Goal: Task Accomplishment & Management: Manage account settings

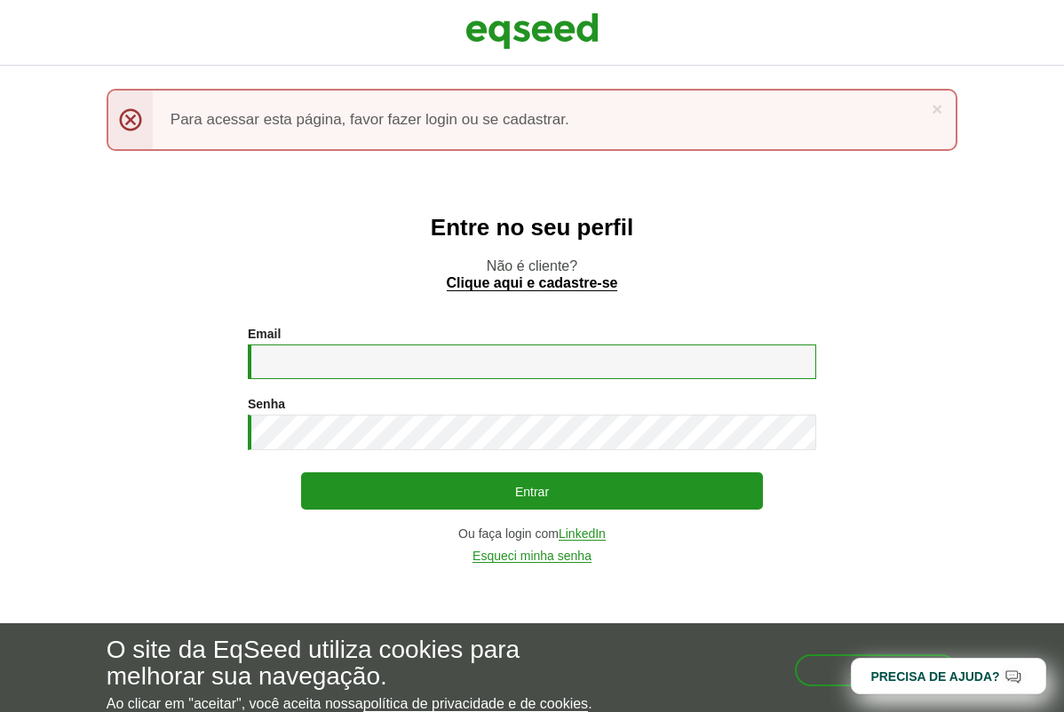
click at [317, 358] on input "Email *" at bounding box center [532, 362] width 568 height 35
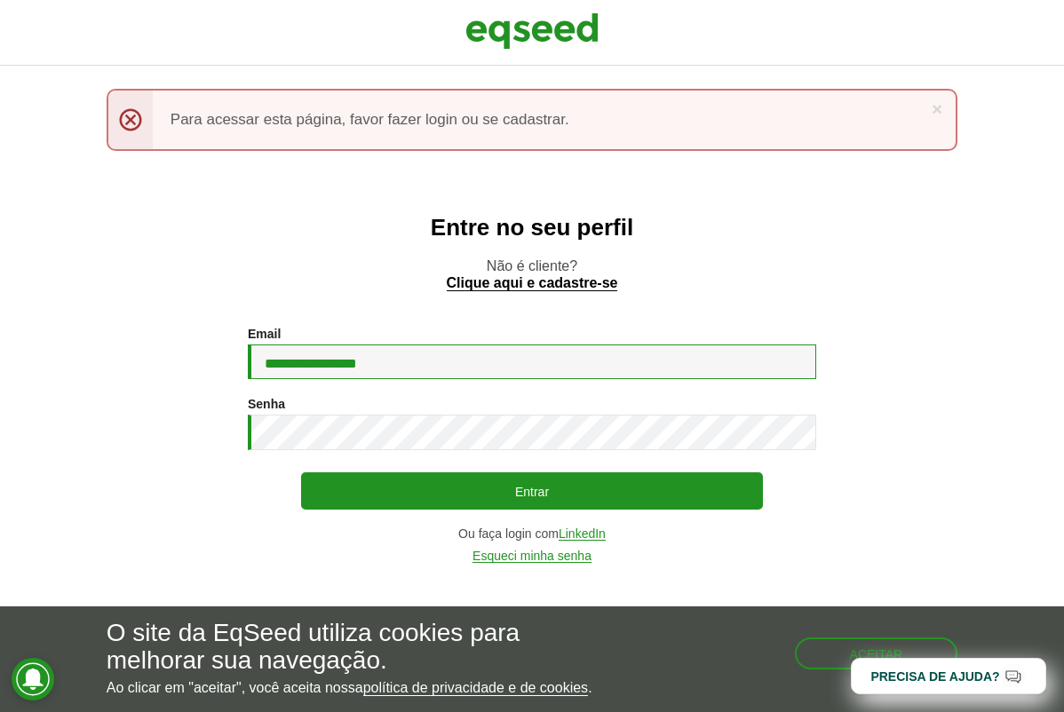
type input "**********"
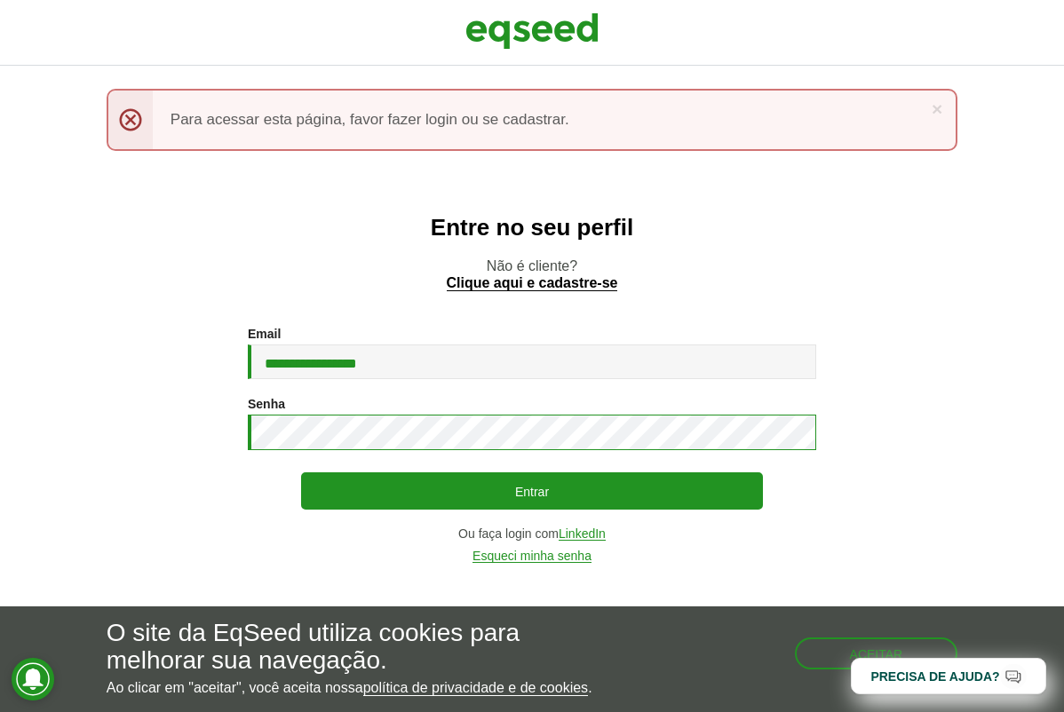
click at [301, 472] on button "Entrar" at bounding box center [532, 490] width 462 height 37
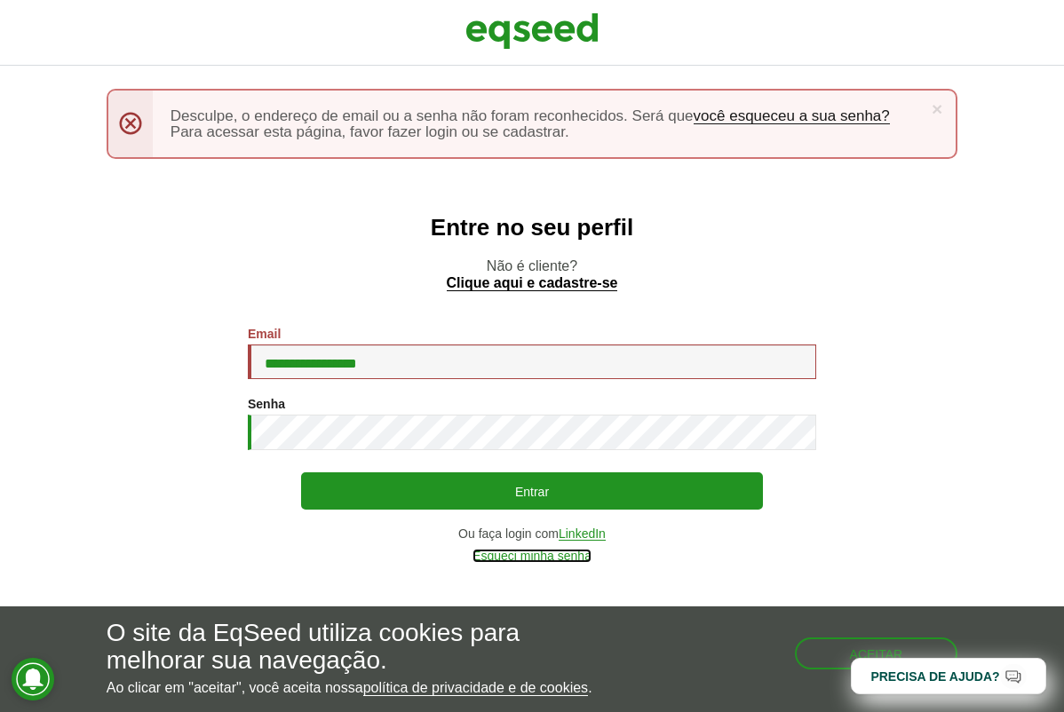
click at [569, 553] on link "Esqueci minha senha" at bounding box center [531, 556] width 119 height 13
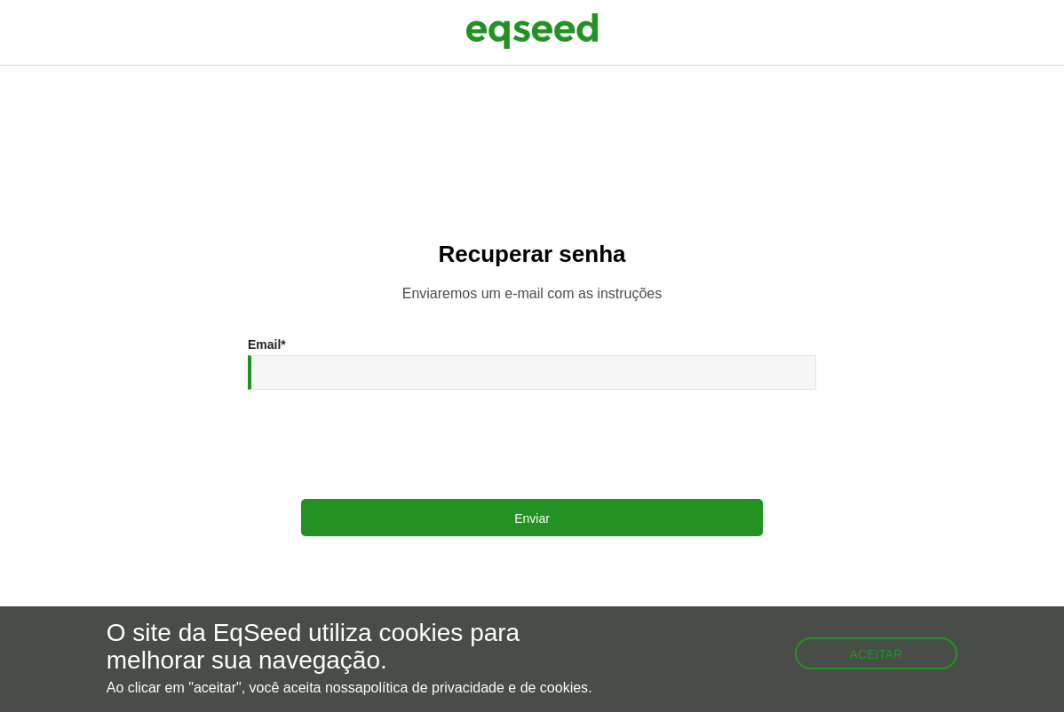
click at [416, 406] on div "Email * Enviar" at bounding box center [532, 436] width 568 height 199
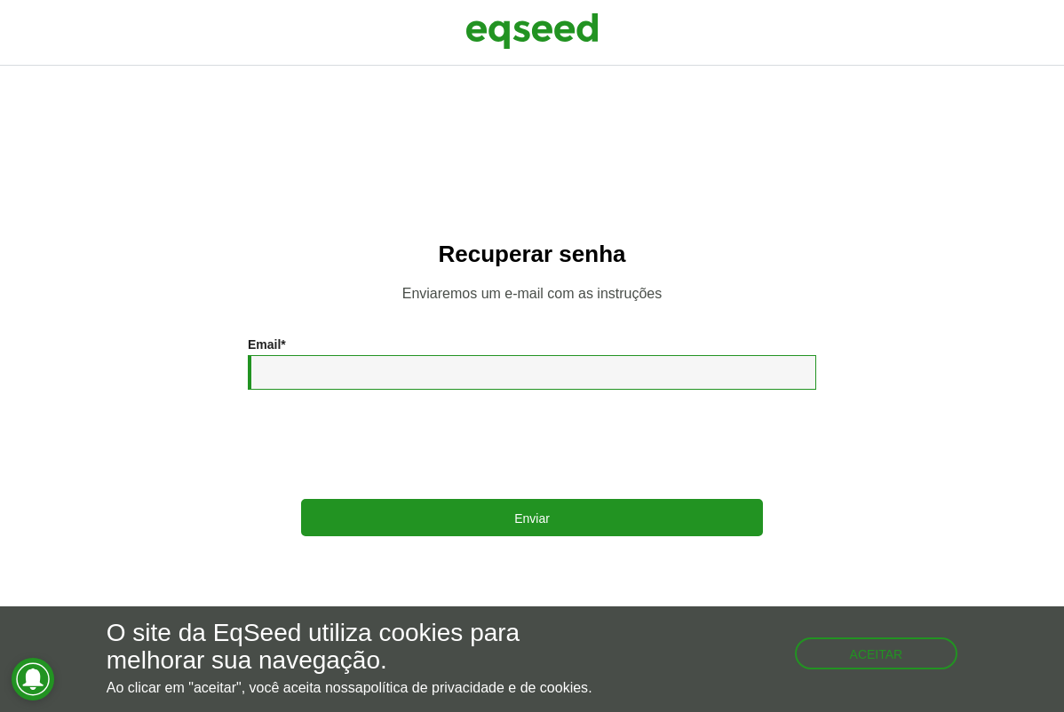
click at [419, 372] on input "Email *" at bounding box center [532, 372] width 568 height 35
click at [419, 373] on input "Email *" at bounding box center [532, 372] width 568 height 35
type input "**********"
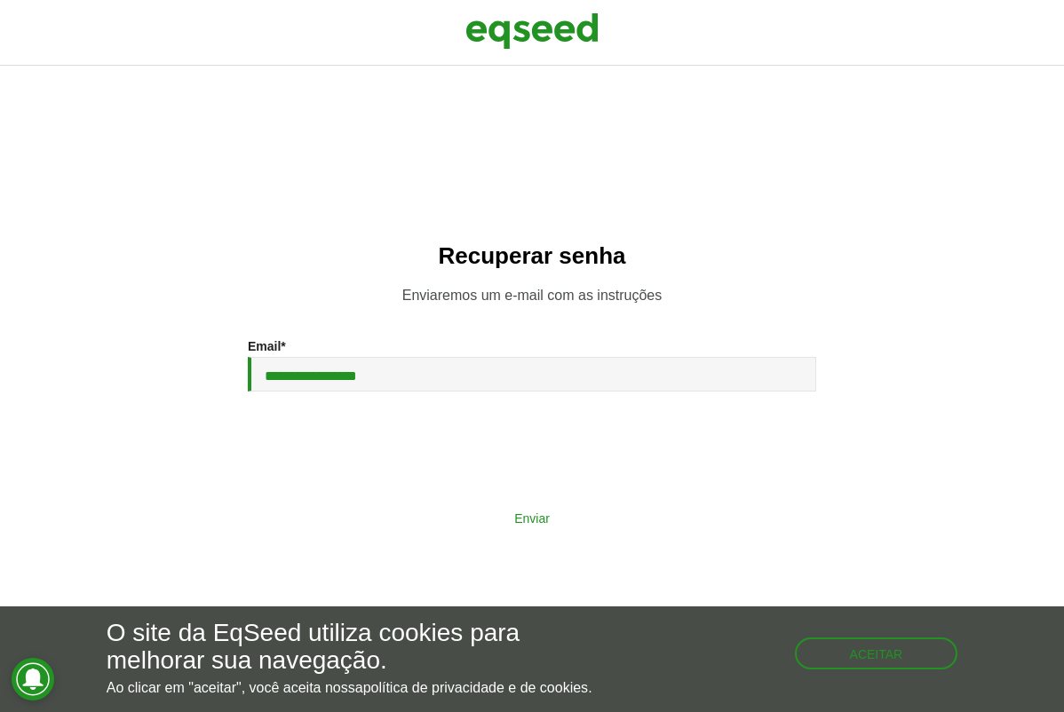
click at [544, 520] on button "Enviar" at bounding box center [532, 518] width 462 height 34
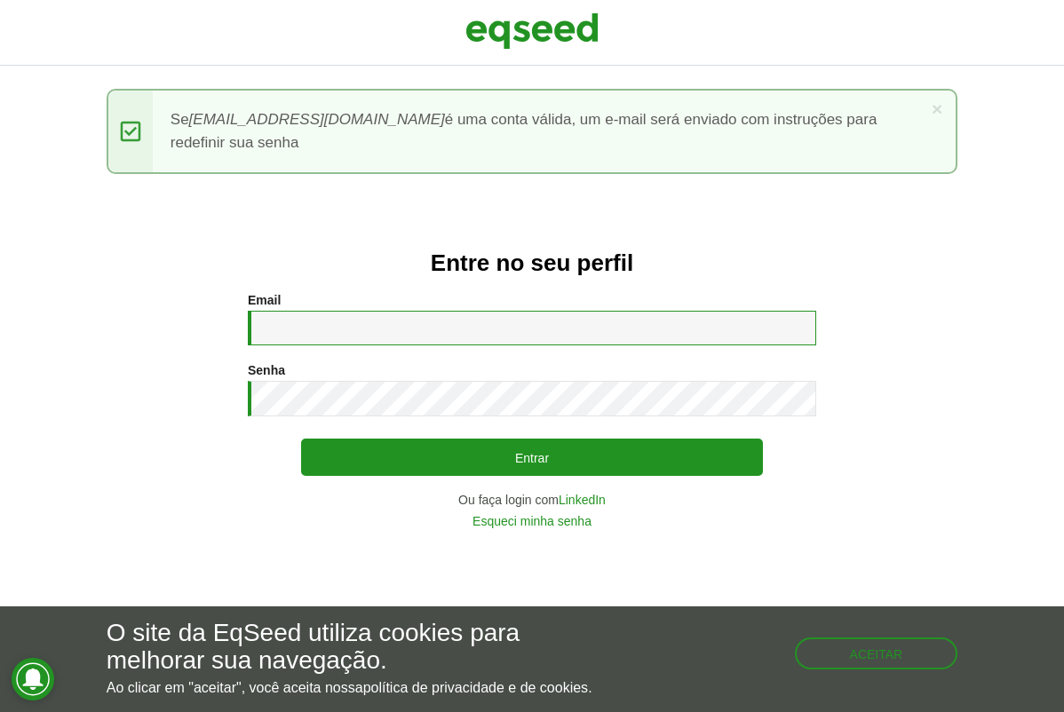
click at [409, 325] on input "Email *" at bounding box center [532, 328] width 568 height 35
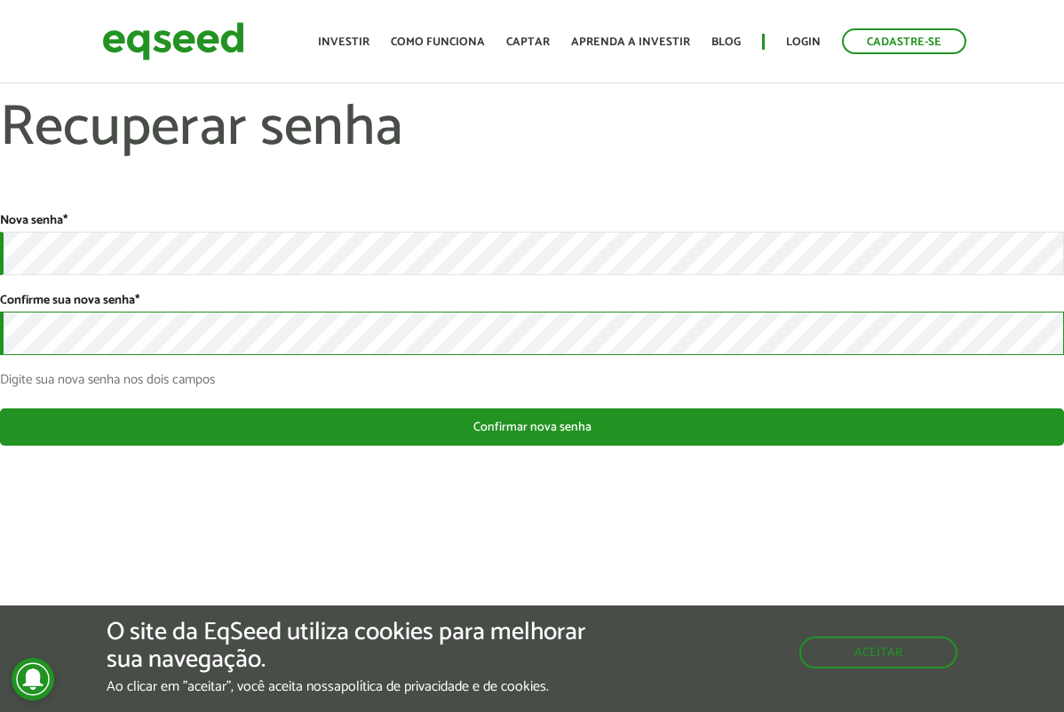
click at [0, 409] on button "Confirmar nova senha" at bounding box center [532, 427] width 1064 height 37
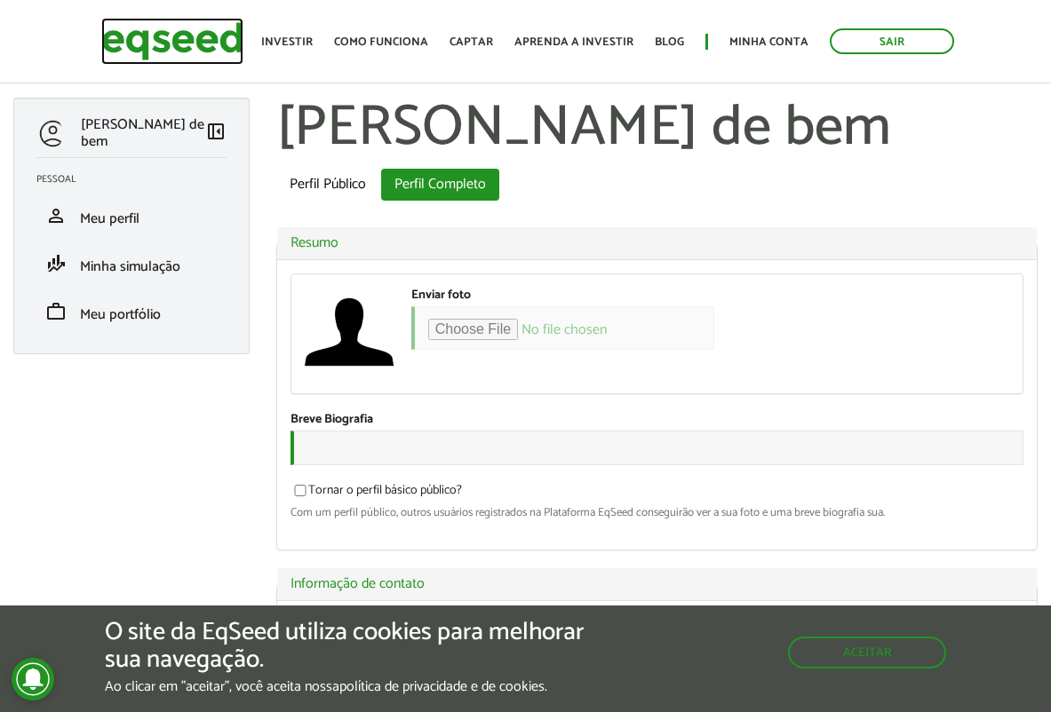
click at [207, 39] on img at bounding box center [172, 41] width 142 height 47
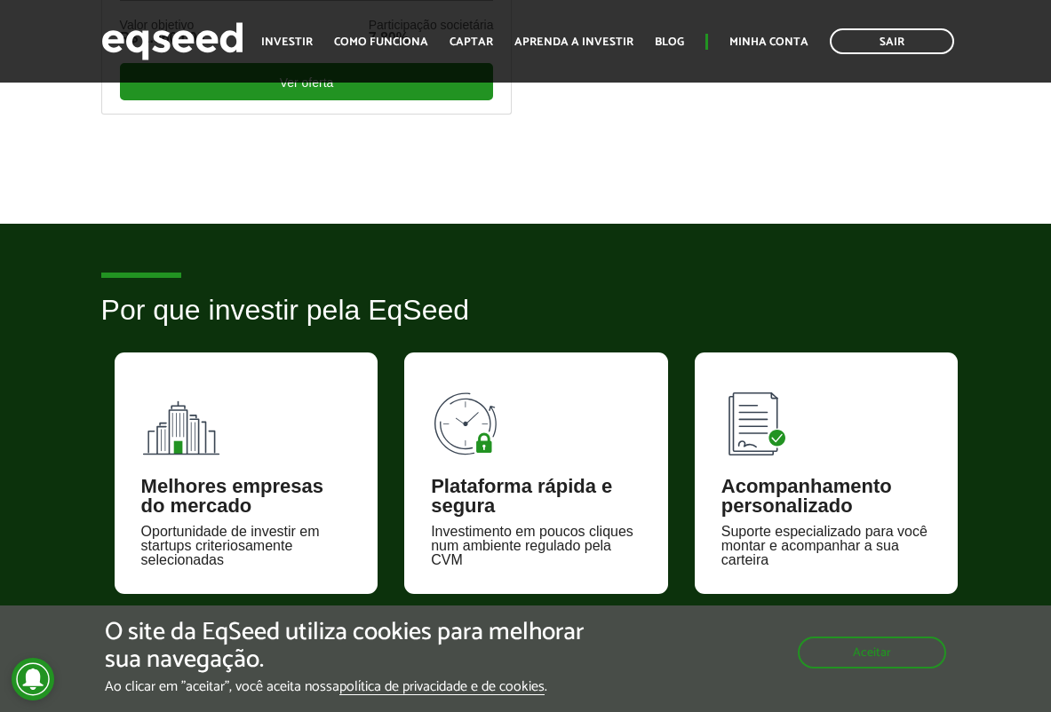
scroll to position [622, 0]
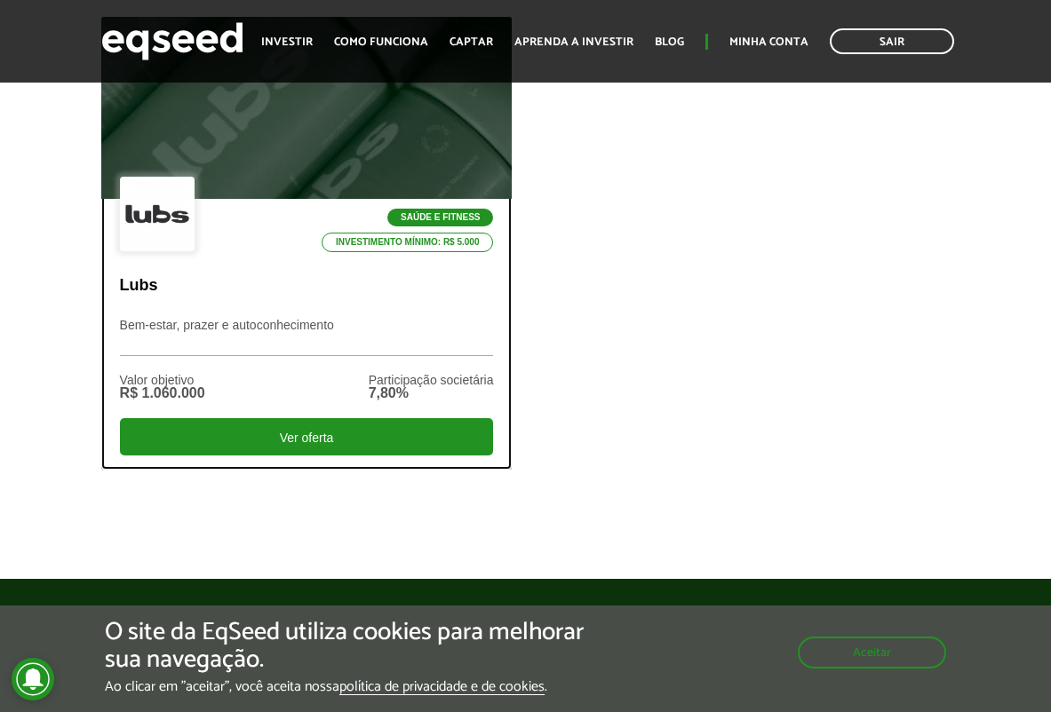
click at [372, 337] on p "Bem-estar, prazer e autoconhecimento" at bounding box center [307, 337] width 374 height 38
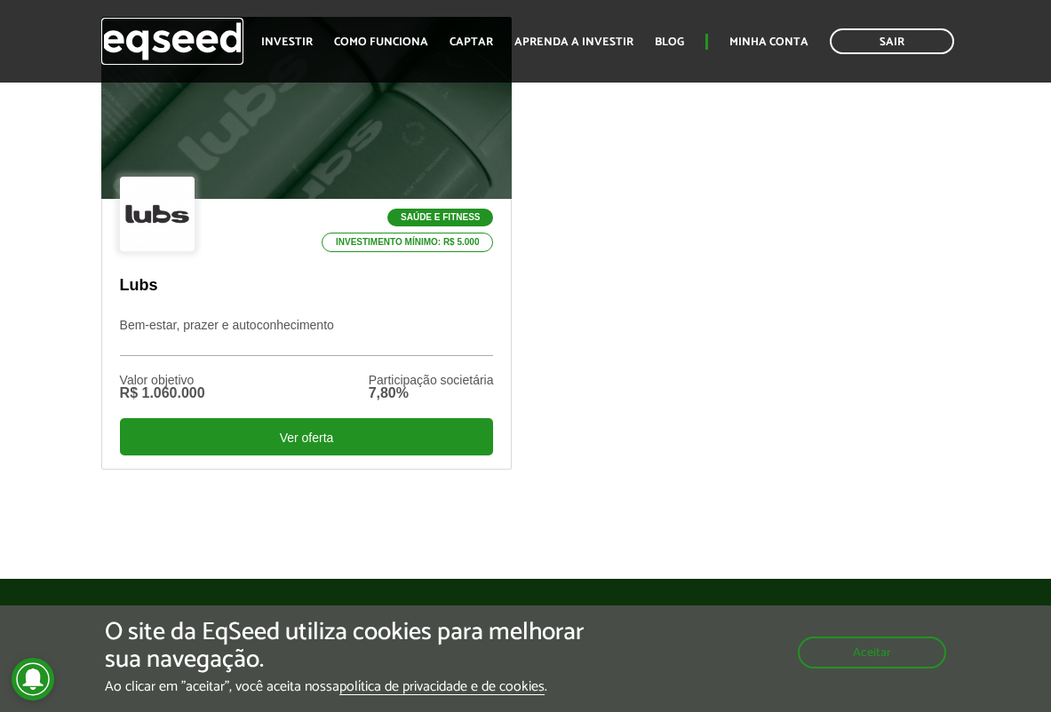
click at [231, 40] on img at bounding box center [172, 41] width 142 height 47
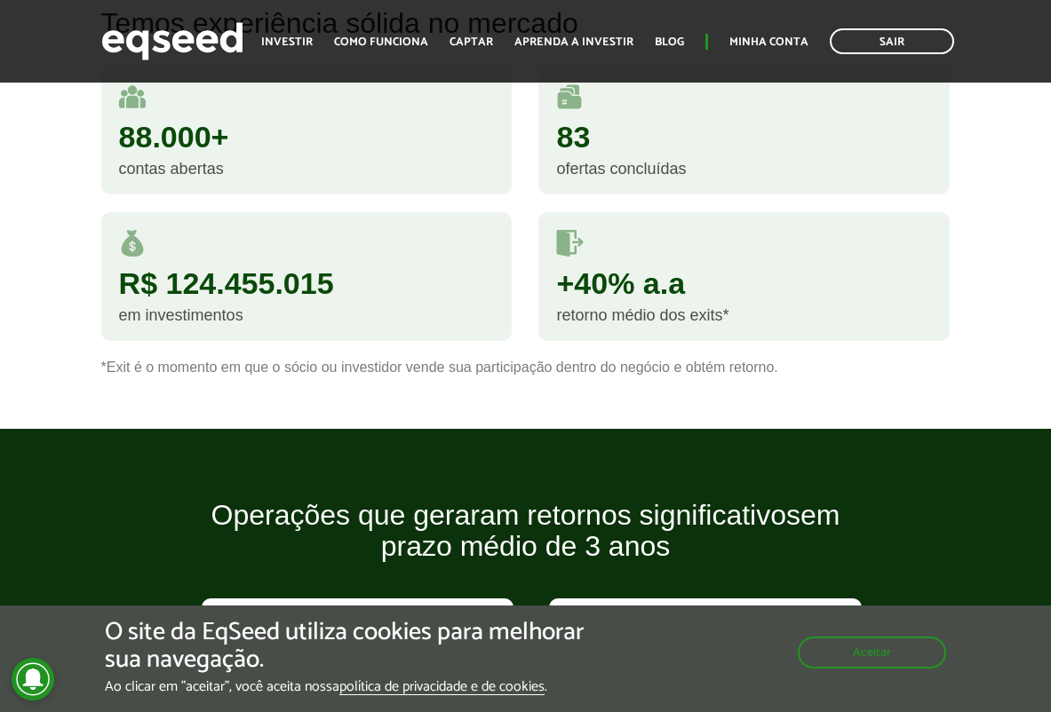
scroll to position [1243, 0]
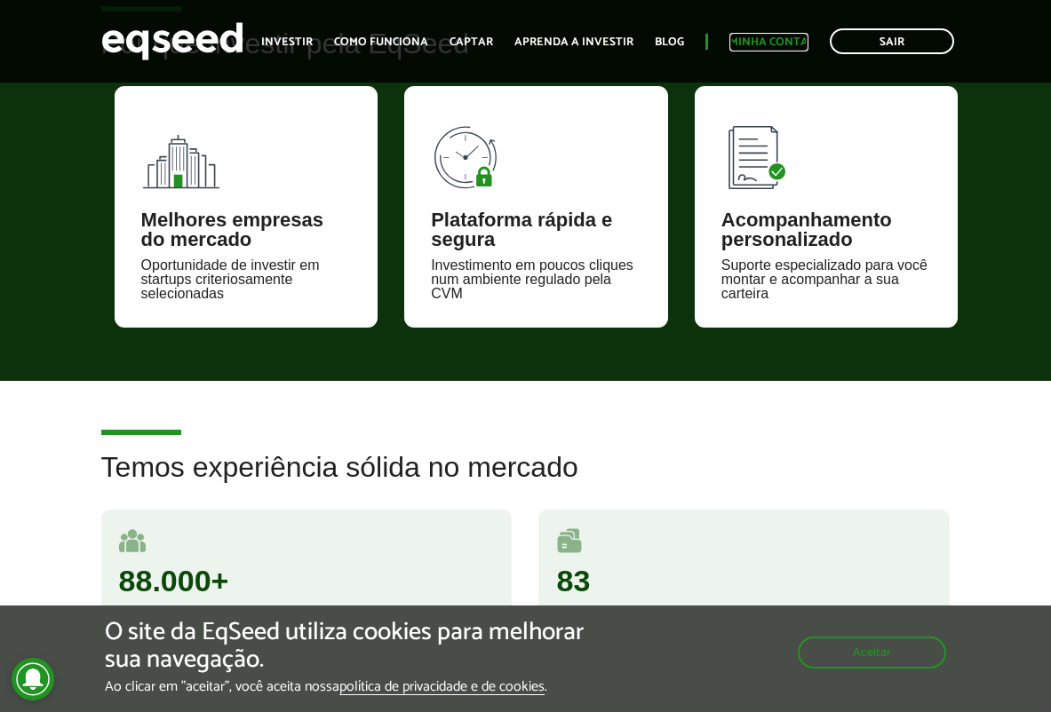
click at [771, 41] on link "Minha conta" at bounding box center [768, 42] width 79 height 12
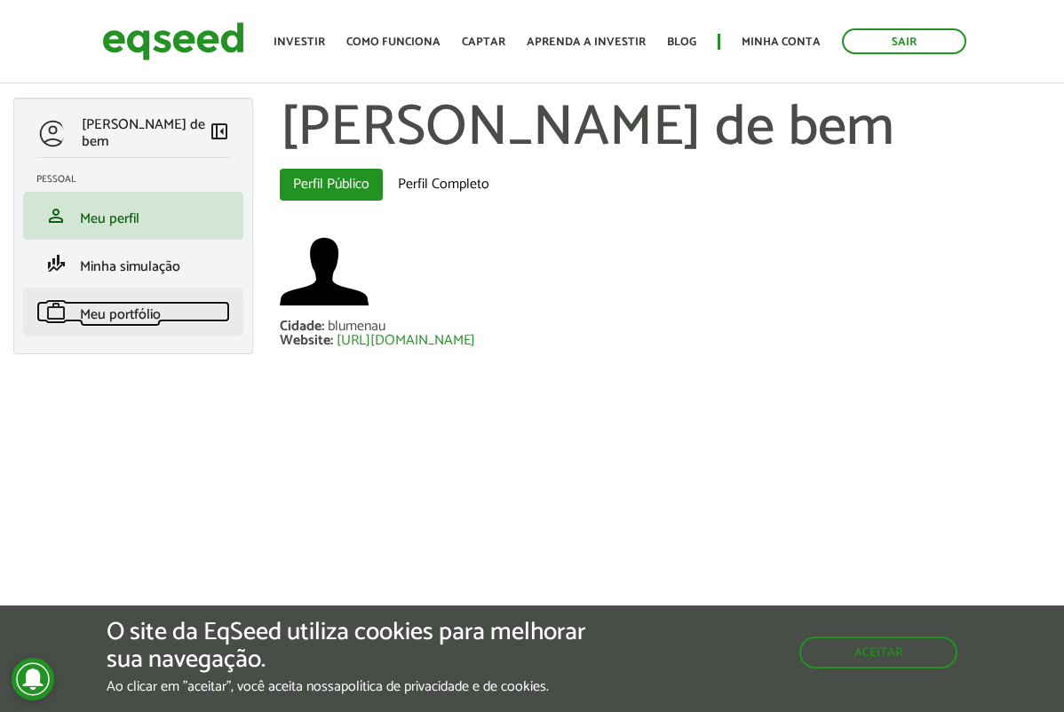
click at [163, 305] on link "work Meu portfólio" at bounding box center [133, 311] width 194 height 21
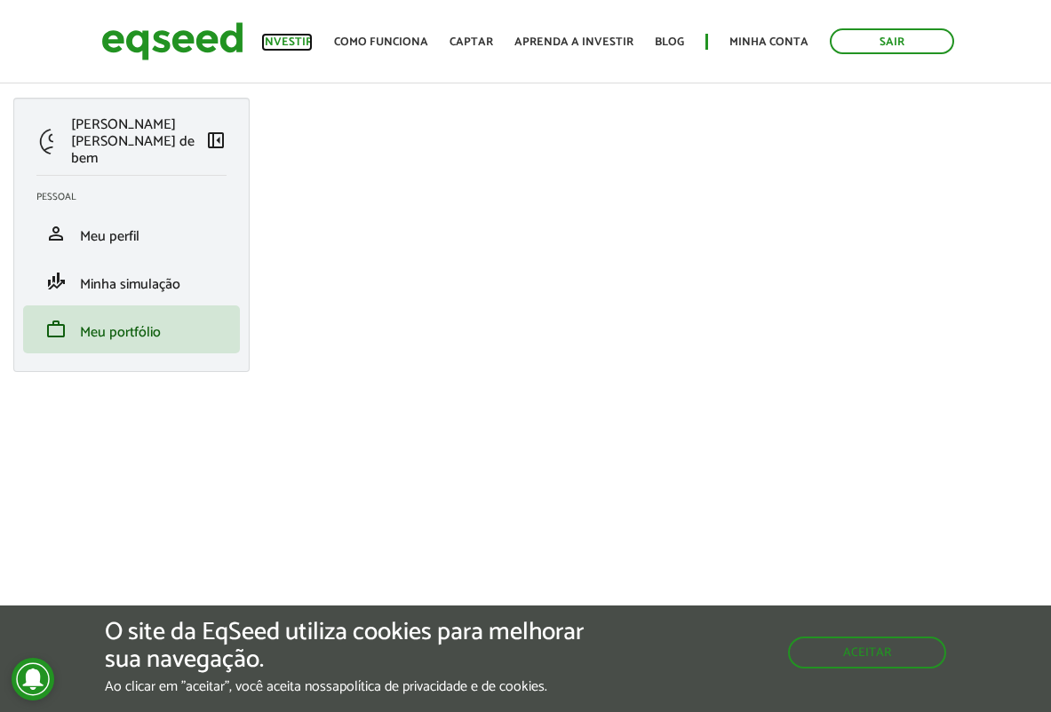
click at [299, 48] on link "Investir" at bounding box center [287, 42] width 52 height 12
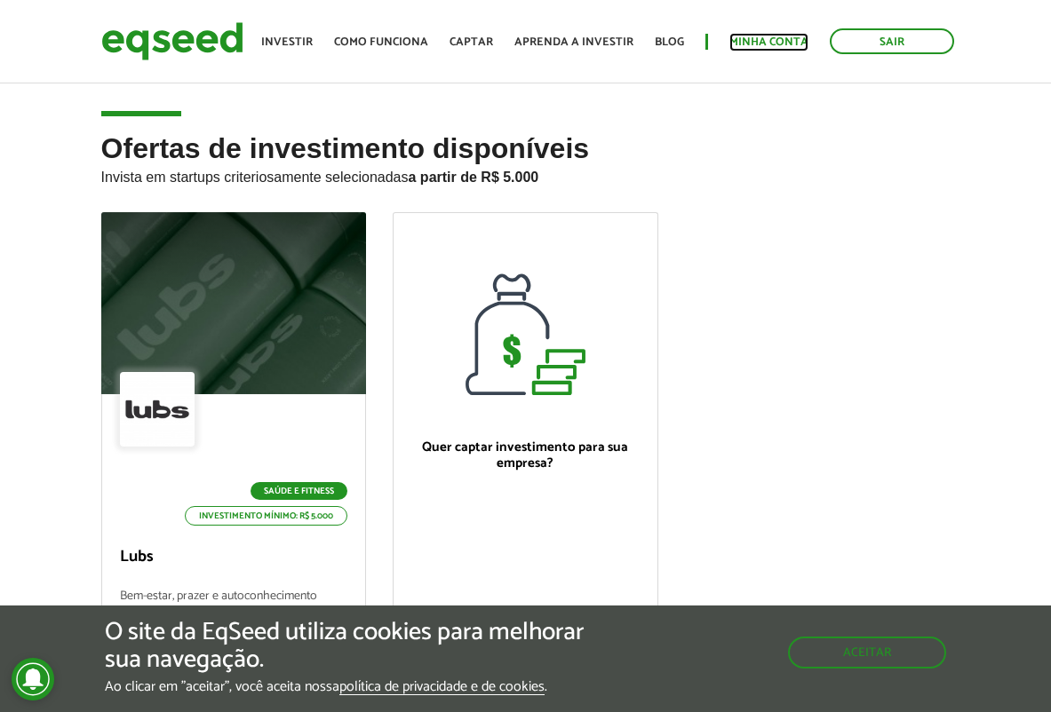
click at [732, 46] on link "Minha conta" at bounding box center [768, 42] width 79 height 12
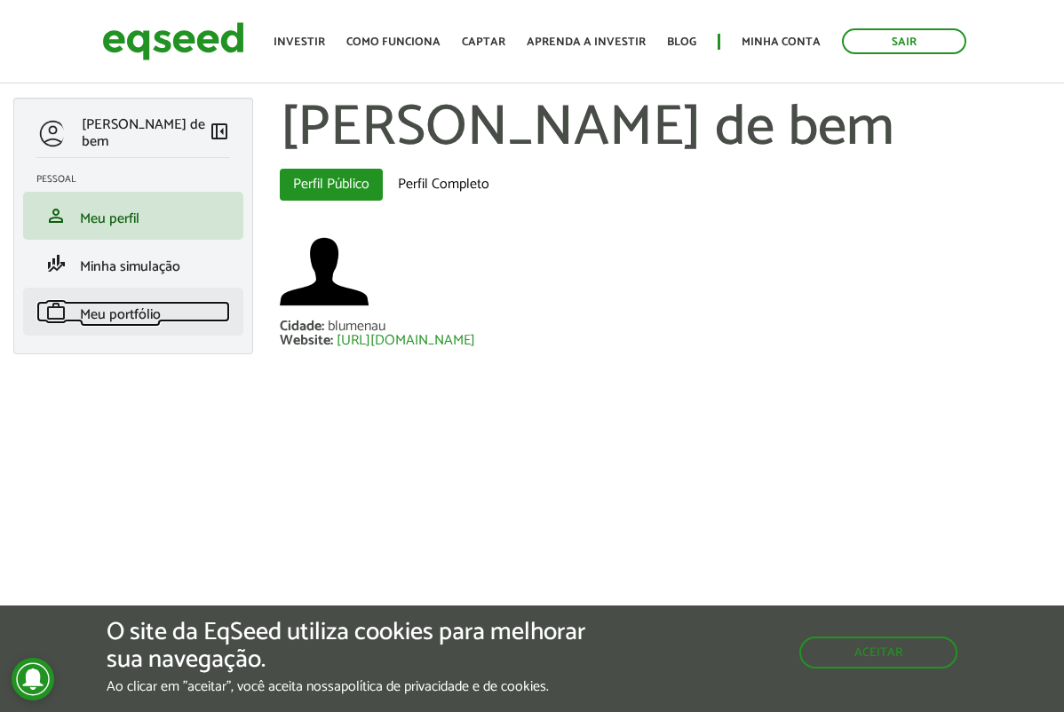
click at [144, 309] on span "Meu portfólio" at bounding box center [120, 315] width 81 height 24
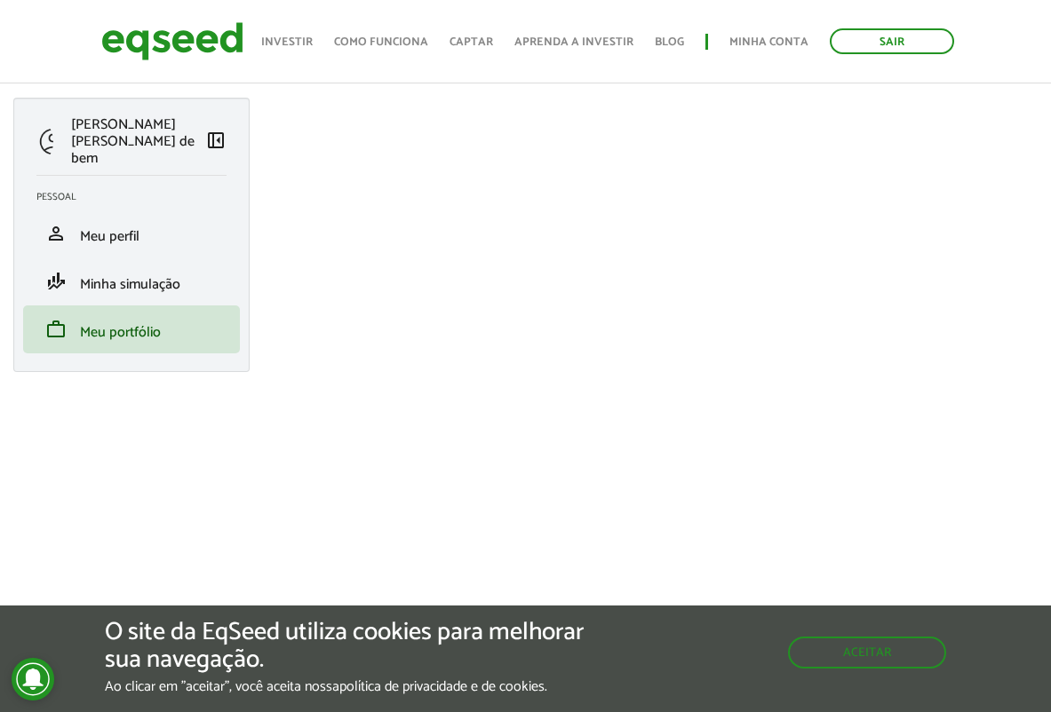
scroll to position [355, 0]
